Goal: Book appointment/travel/reservation

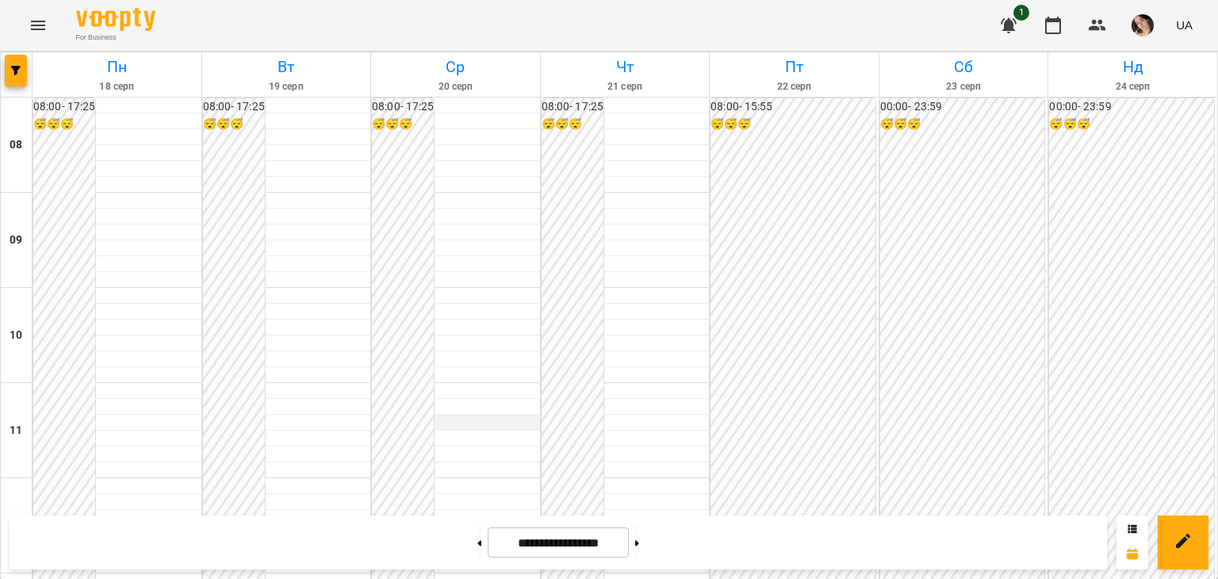
scroll to position [634, 0]
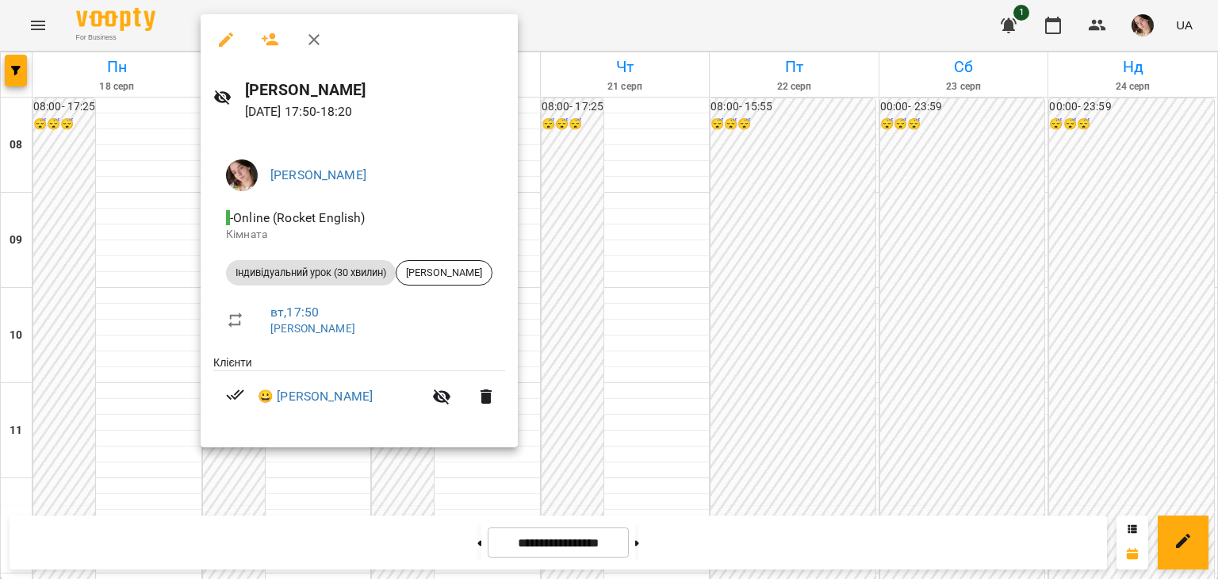
click at [649, 429] on div at bounding box center [609, 289] width 1218 height 579
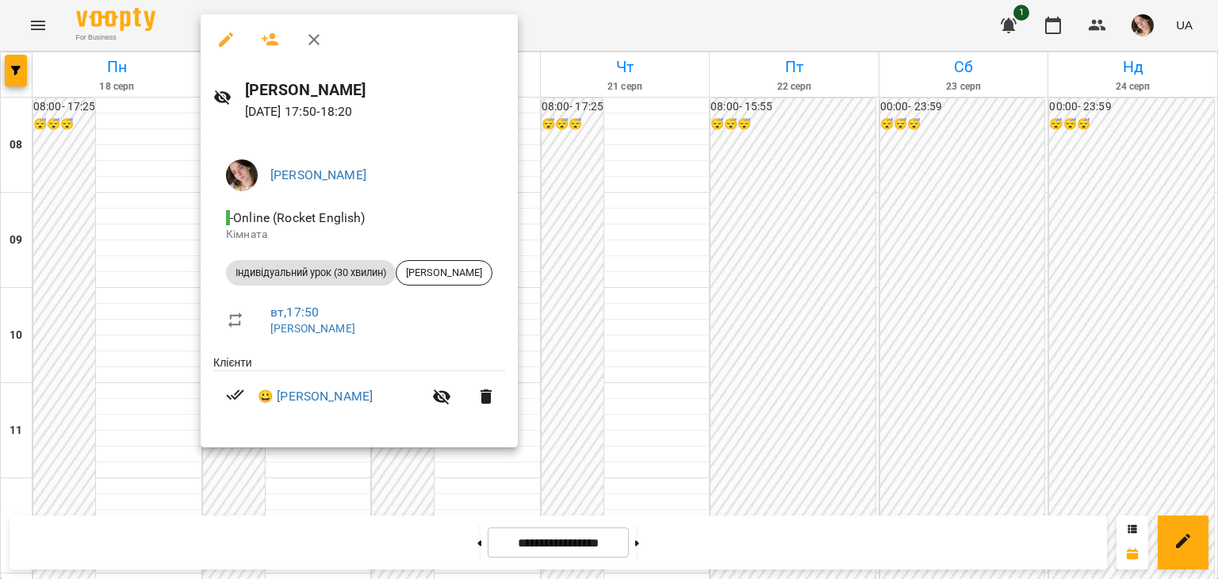
click at [592, 365] on div at bounding box center [609, 289] width 1218 height 579
